Goal: Task Accomplishment & Management: Manage account settings

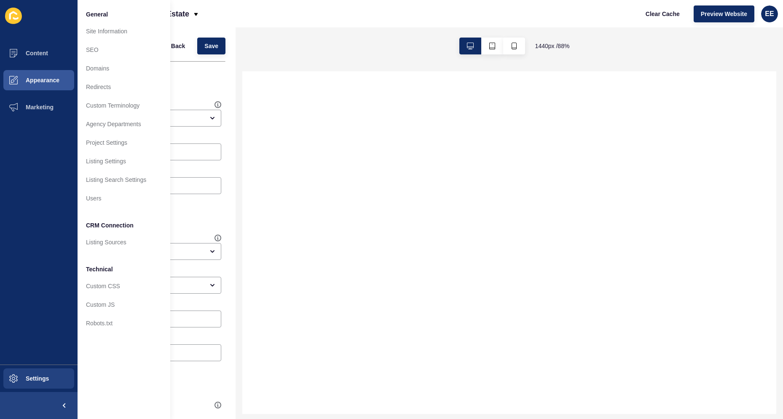
select select
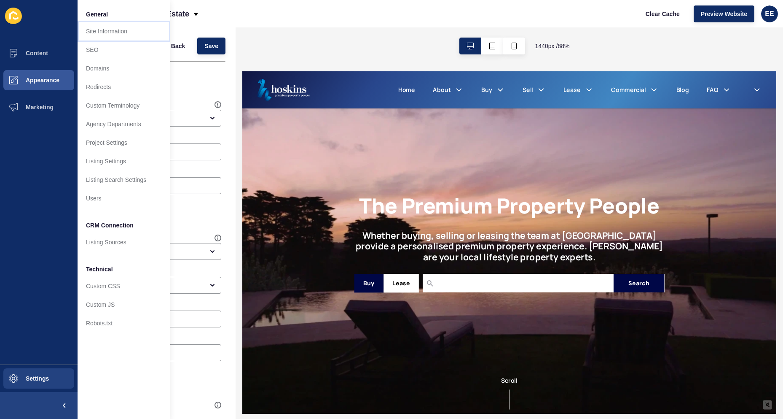
click at [108, 38] on link "Site Information" at bounding box center [124, 31] width 93 height 19
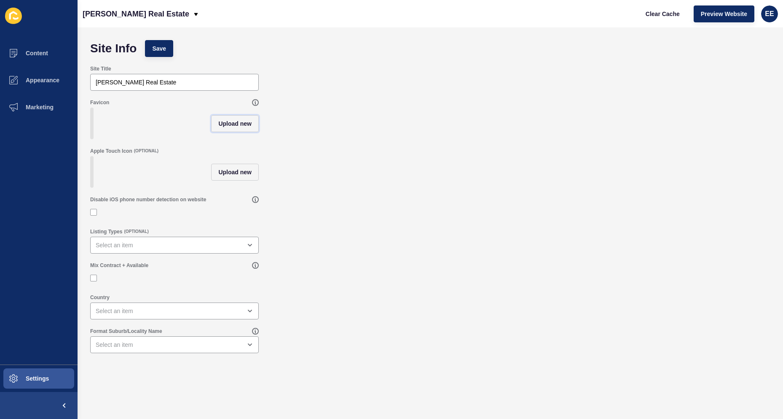
click at [226, 124] on span "Upload new" at bounding box center [234, 123] width 33 height 8
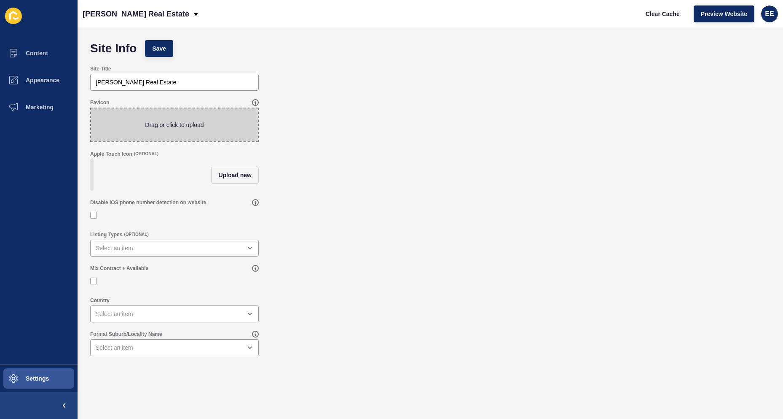
click at [174, 124] on span at bounding box center [174, 124] width 167 height 33
click at [91, 108] on input "Drag or click to upload" at bounding box center [91, 108] width 0 height 0
type input "C:\fakepath\hosk.ico"
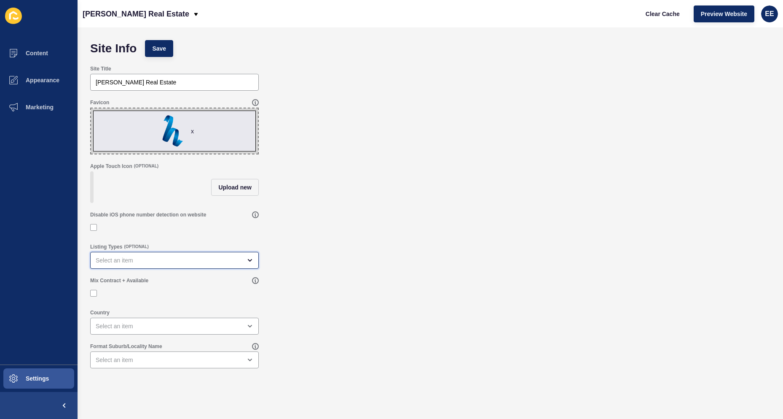
click at [139, 264] on div "open menu" at bounding box center [169, 260] width 146 height 8
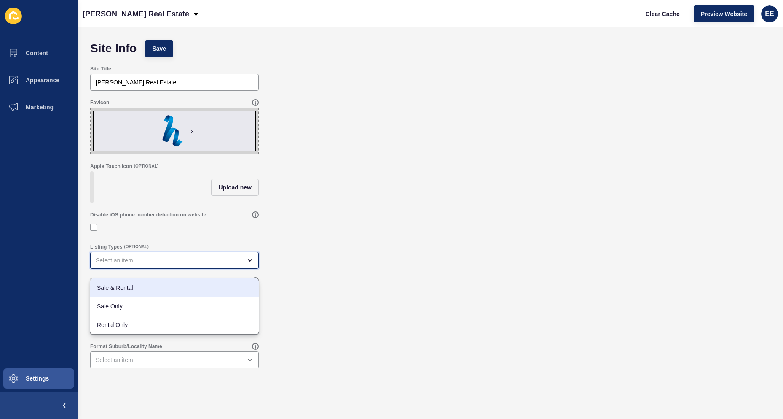
drag, startPoint x: 128, startPoint y: 288, endPoint x: 136, endPoint y: 288, distance: 8.4
click at [128, 288] on span "Sale & Rental" at bounding box center [174, 287] width 155 height 8
type input "Sale & Rental"
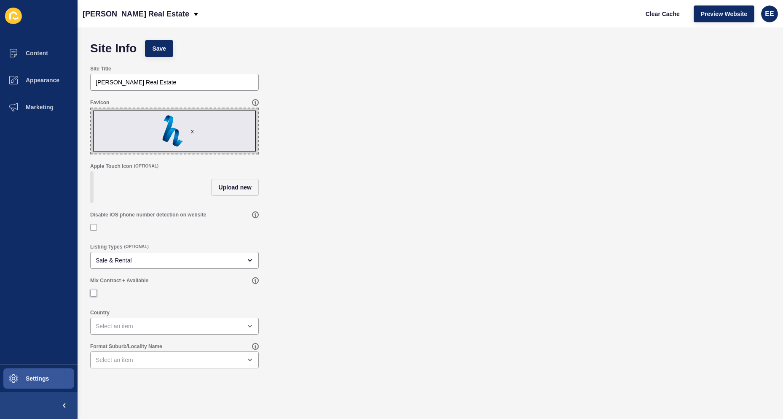
click at [94, 296] on label at bounding box center [93, 293] width 7 height 7
click at [94, 296] on input "Mix Contract + Available" at bounding box center [94, 293] width 5 height 5
checkbox input "true"
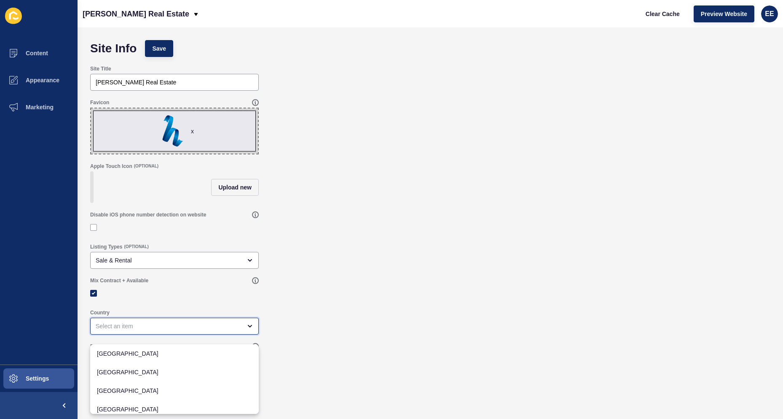
drag, startPoint x: 132, startPoint y: 334, endPoint x: 147, endPoint y: 322, distance: 19.2
click at [132, 330] on div "close menu" at bounding box center [169, 326] width 146 height 8
click at [128, 350] on span "[GEOGRAPHIC_DATA]" at bounding box center [174, 353] width 155 height 8
type input "[GEOGRAPHIC_DATA]"
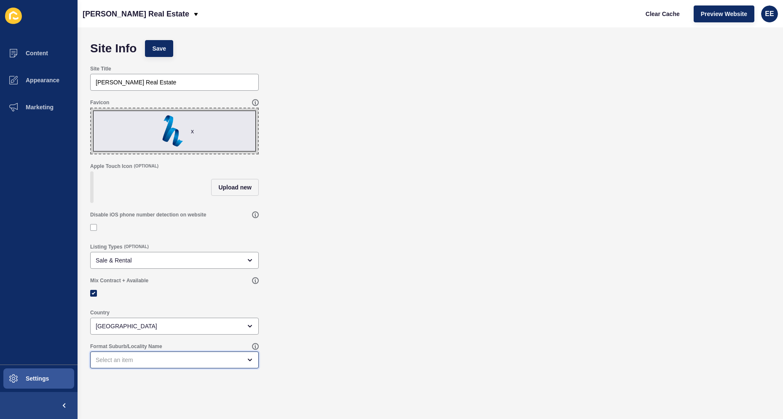
click at [140, 363] on div "open menu" at bounding box center [169, 359] width 146 height 8
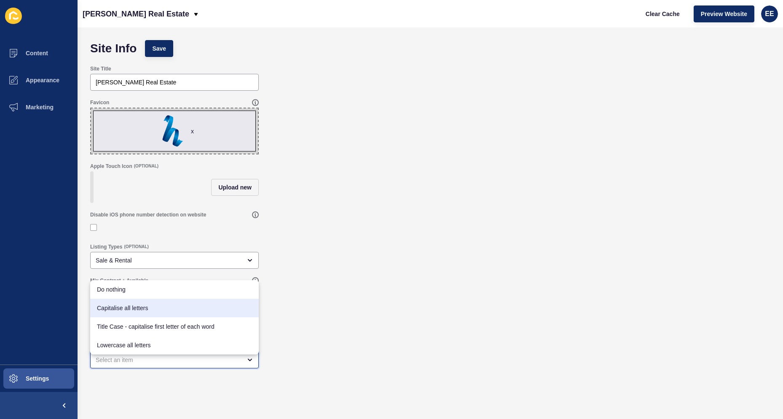
click at [127, 308] on span "Capitalise all letters" at bounding box center [174, 308] width 155 height 8
type input "Capitalise all letters"
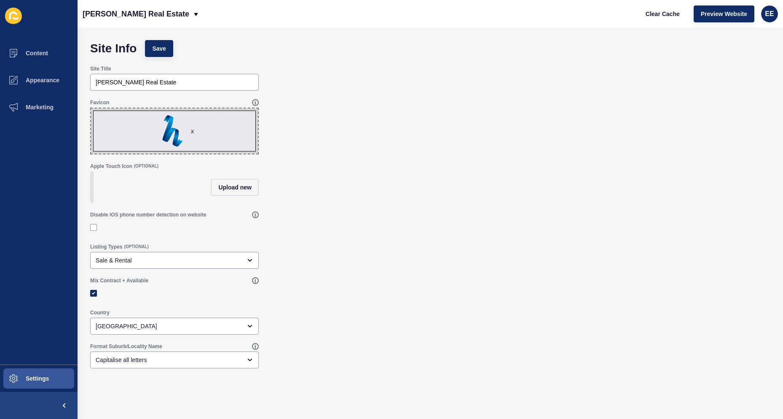
click at [394, 273] on div "Listing Types (OPTIONAL) Sale & Rental" at bounding box center [430, 256] width 689 height 34
click at [165, 42] on button "Save" at bounding box center [159, 48] width 28 height 17
